Goal: Find contact information: Find contact information

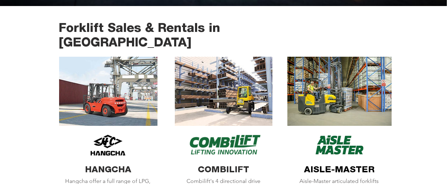
scroll to position [248, 0]
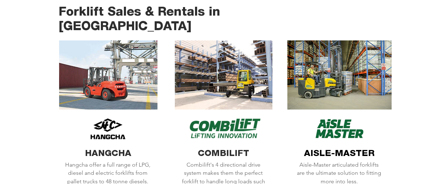
click at [330, 65] on img at bounding box center [339, 74] width 104 height 69
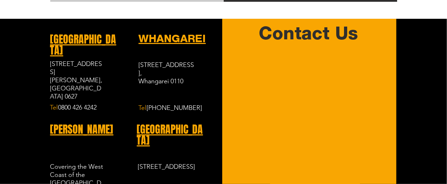
scroll to position [1203, 0]
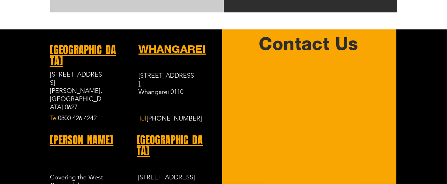
drag, startPoint x: 137, startPoint y: 129, endPoint x: 206, endPoint y: 143, distance: 70.0
copy span "[STREET_ADDRESS]"
